Goal: Download file/media

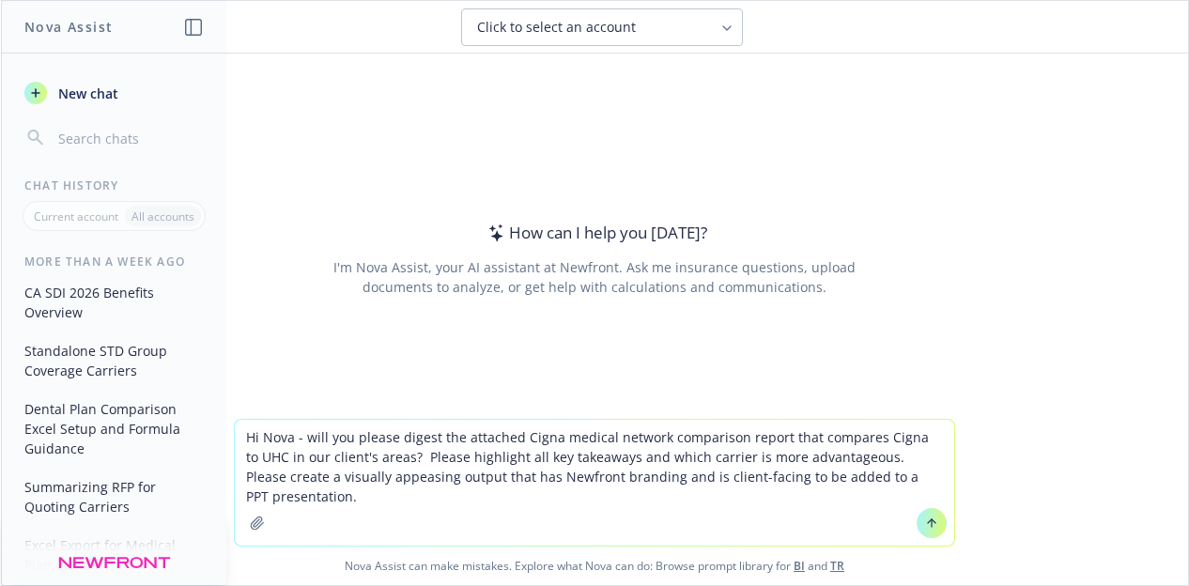
type textarea "Hi Nova - will you please digest the attached Cigna medical network comparison …"
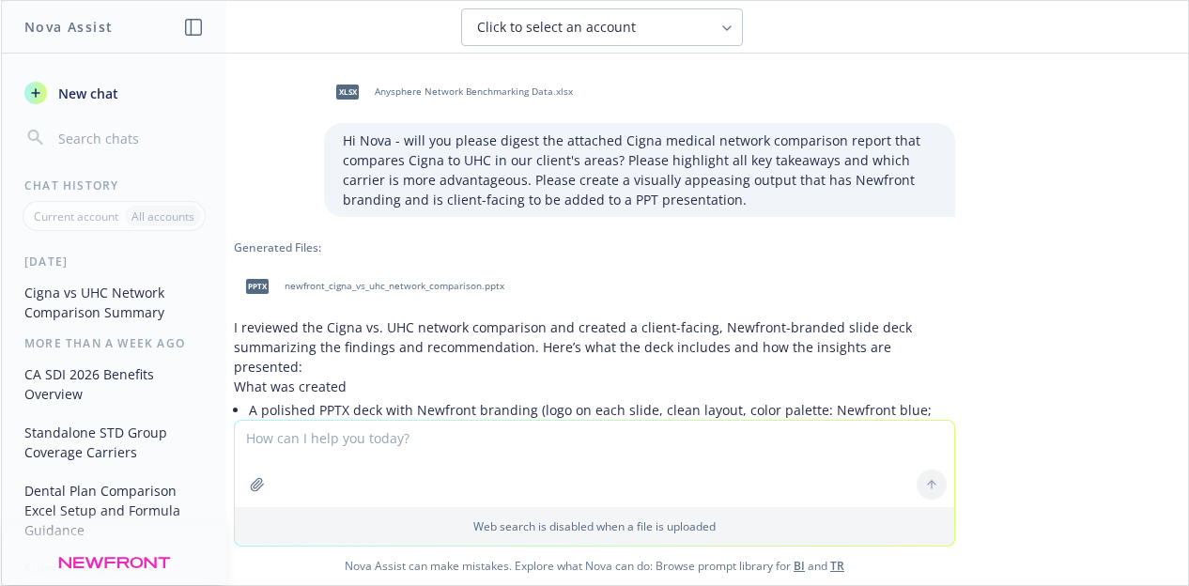
click at [379, 290] on span "newfront_cigna_vs_uhc_network_comparison.pptx" at bounding box center [395, 286] width 220 height 12
